Goal: Task Accomplishment & Management: Manage account settings

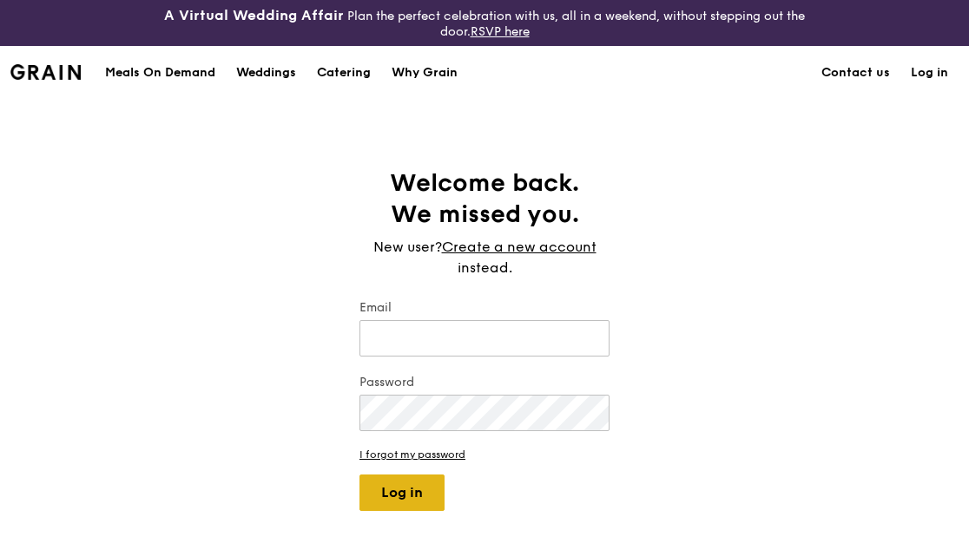
type input "[PERSON_NAME][EMAIL_ADDRESS][DOMAIN_NAME]"
click at [399, 494] on button "Log in" at bounding box center [401, 493] width 85 height 36
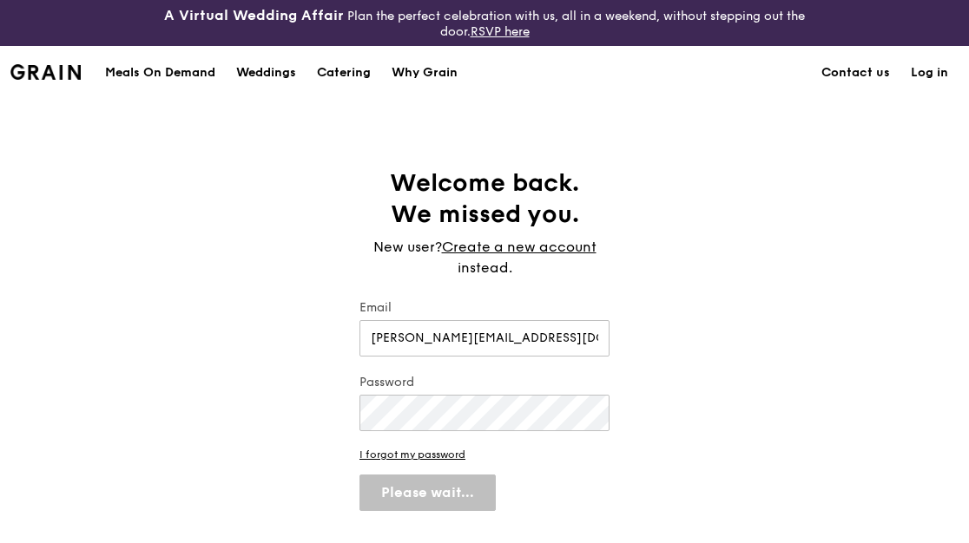
select select "100"
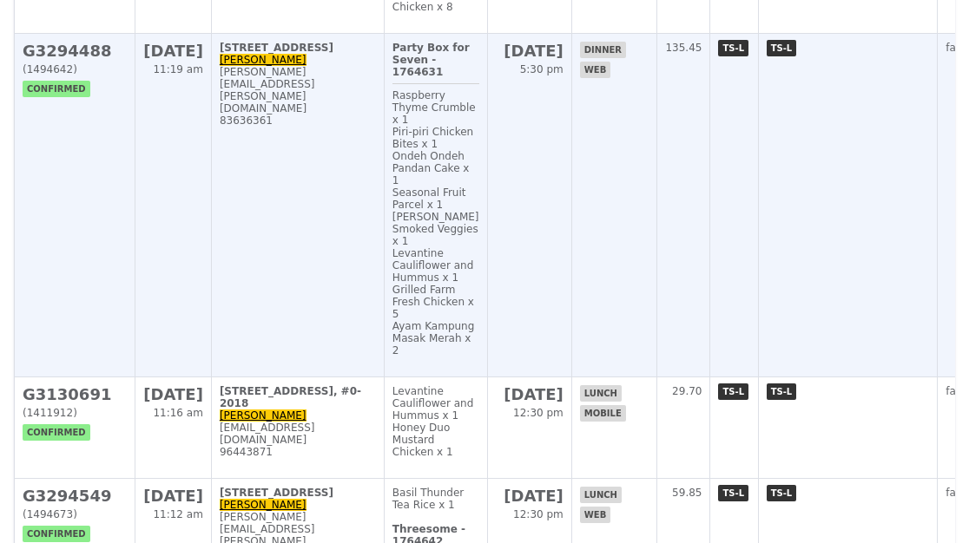
scroll to position [955, 0]
